Goal: Task Accomplishment & Management: Manage account settings

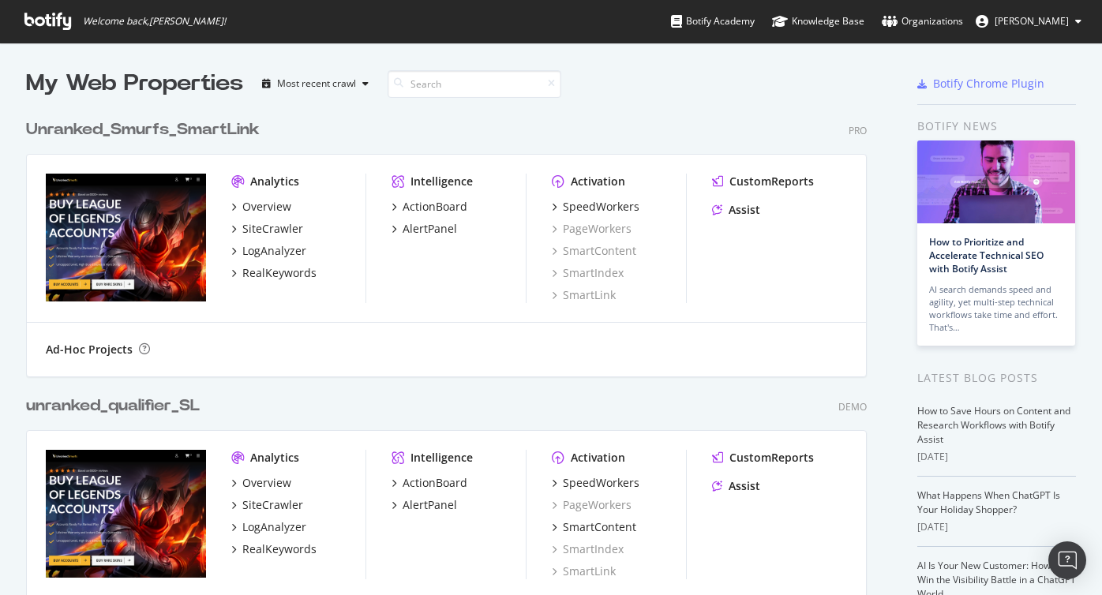
scroll to position [595, 1102]
click at [584, 572] on div "SmartLink" at bounding box center [584, 572] width 64 height 16
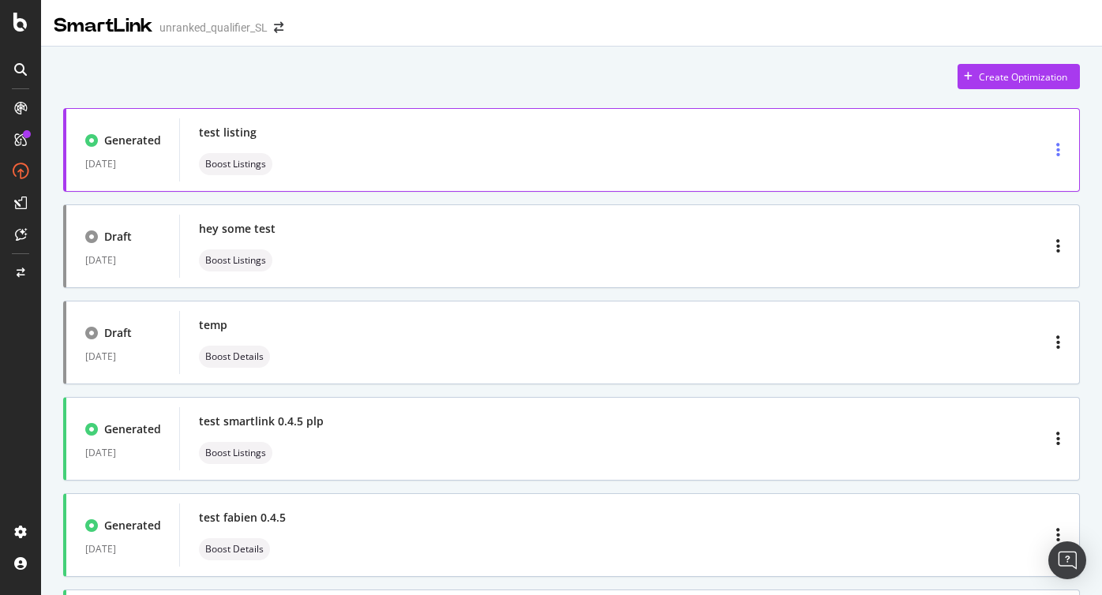
click at [1058, 153] on icon "button" at bounding box center [1058, 150] width 4 height 16
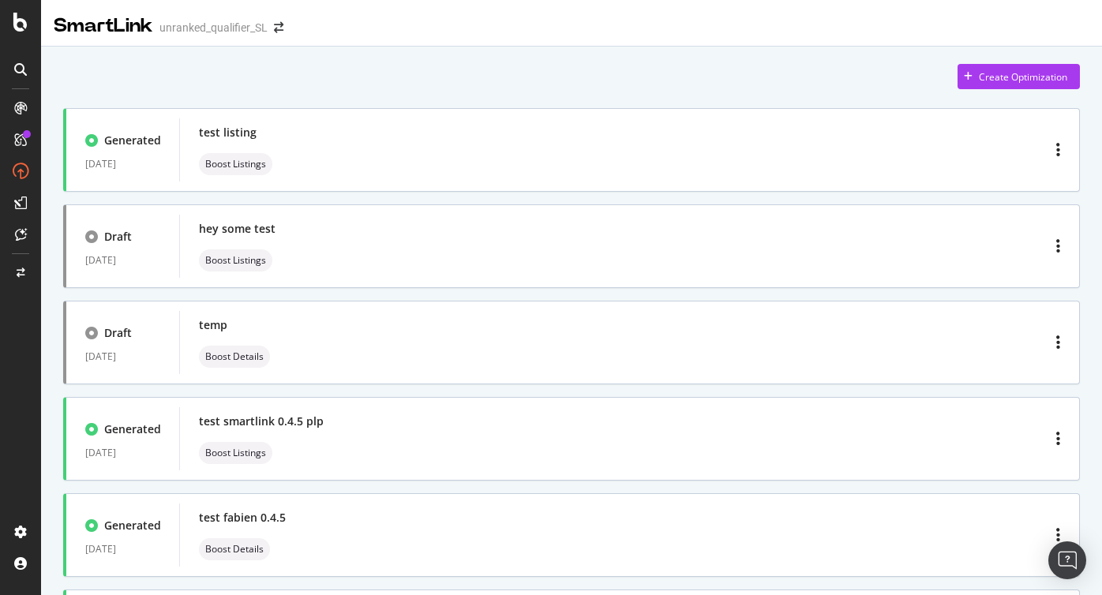
click at [88, 78] on div "Create Optimization" at bounding box center [571, 76] width 1017 height 25
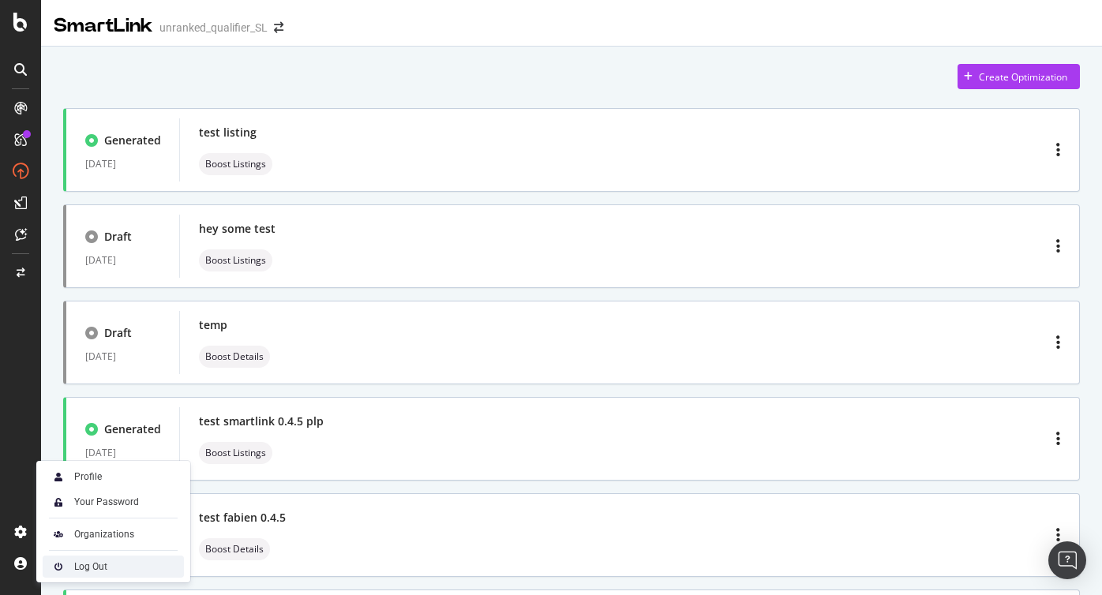
click at [82, 573] on div "Log Out" at bounding box center [113, 567] width 141 height 22
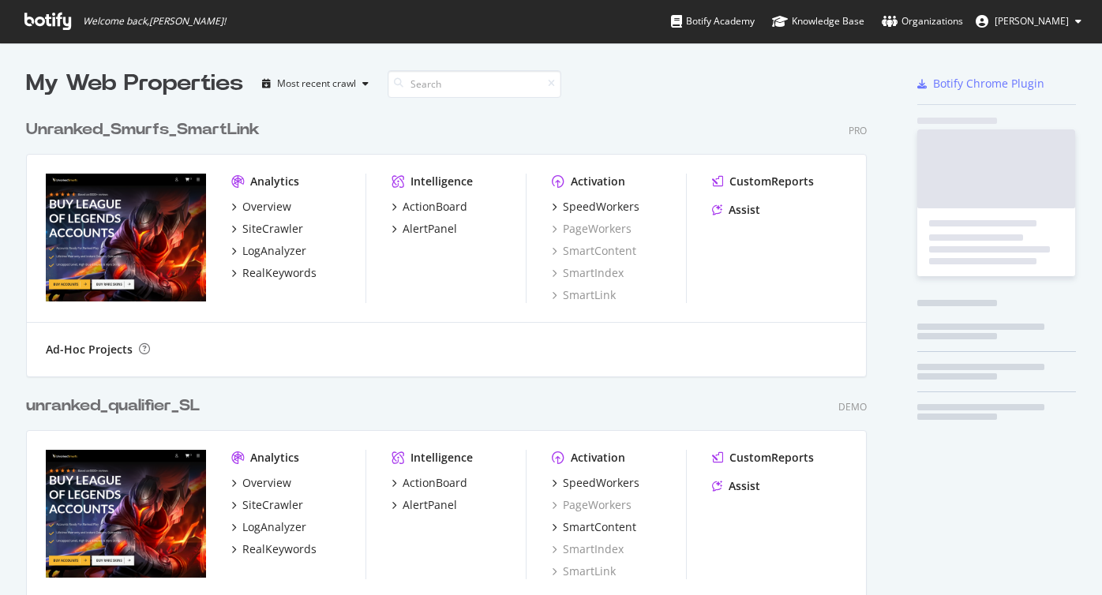
scroll to position [1680, 853]
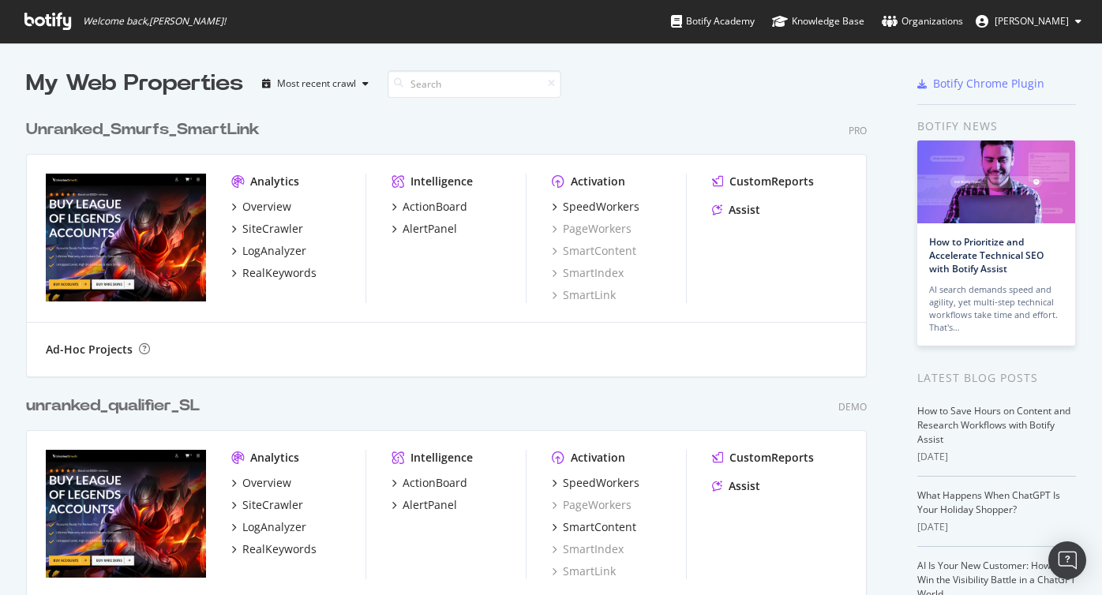
click at [1023, 25] on span "Khlifi Mayssa" at bounding box center [1032, 20] width 74 height 13
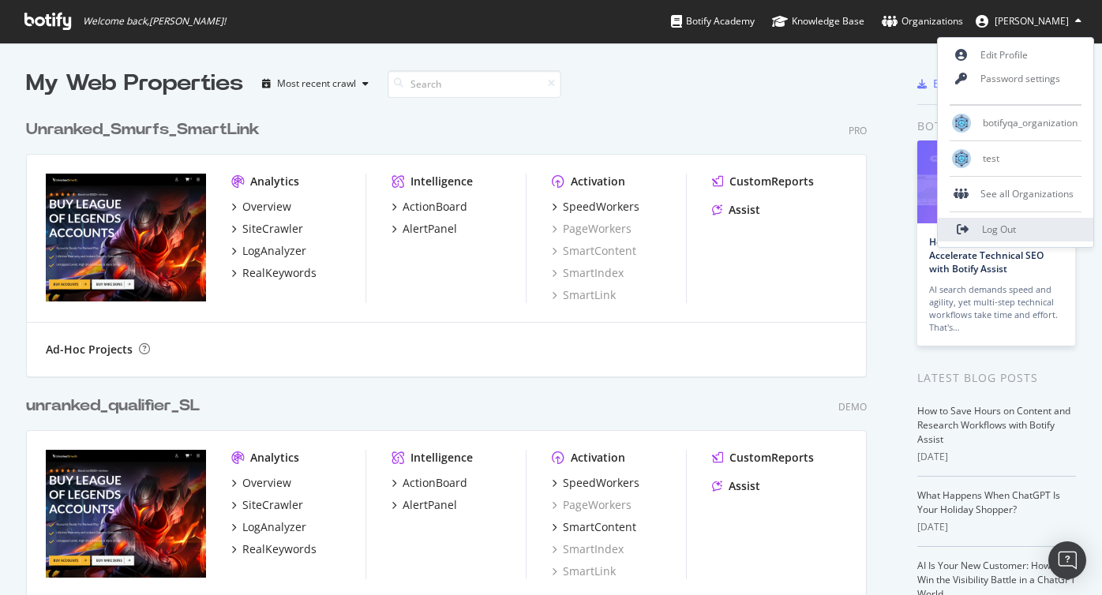
click at [979, 228] on link "Log Out" at bounding box center [1016, 230] width 156 height 24
